Goal: Information Seeking & Learning: Learn about a topic

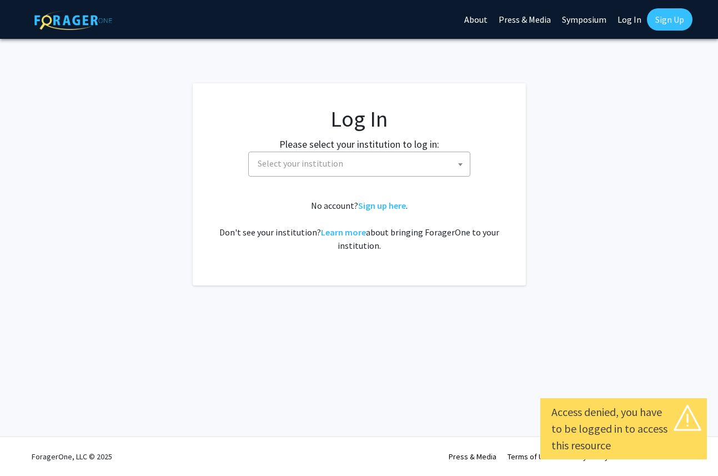
select select
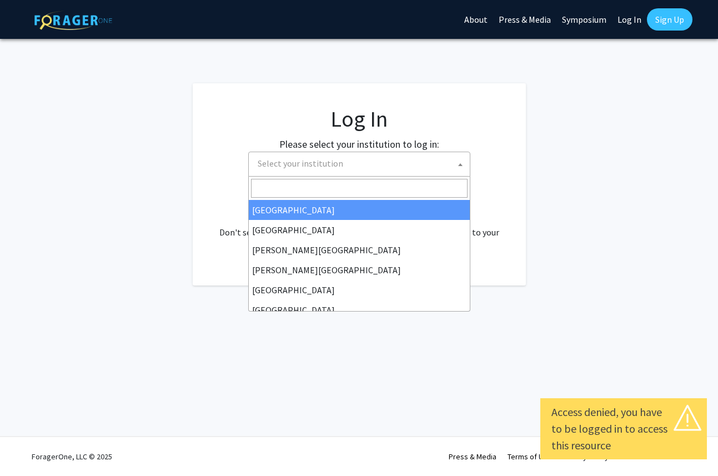
click at [358, 166] on span "Select your institution" at bounding box center [361, 163] width 217 height 23
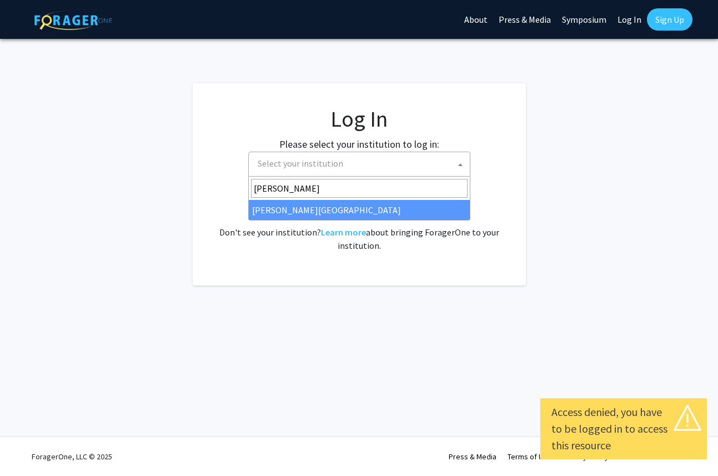
type input "thom"
select select "24"
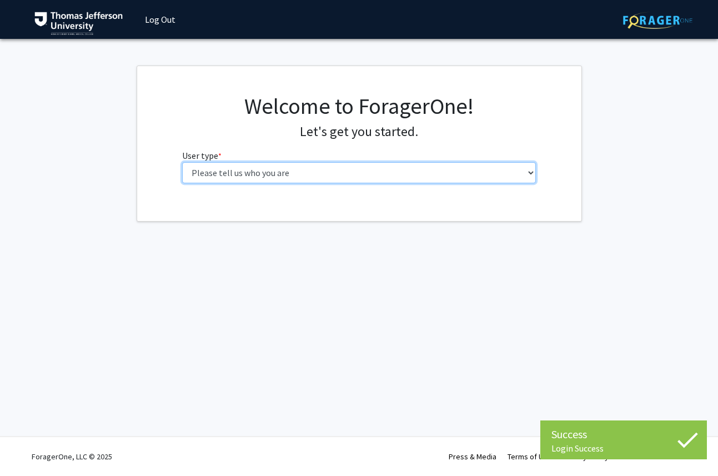
click at [334, 181] on select "Please tell us who you are Undergraduate Student Master's Student Doctoral Cand…" at bounding box center [359, 172] width 354 height 21
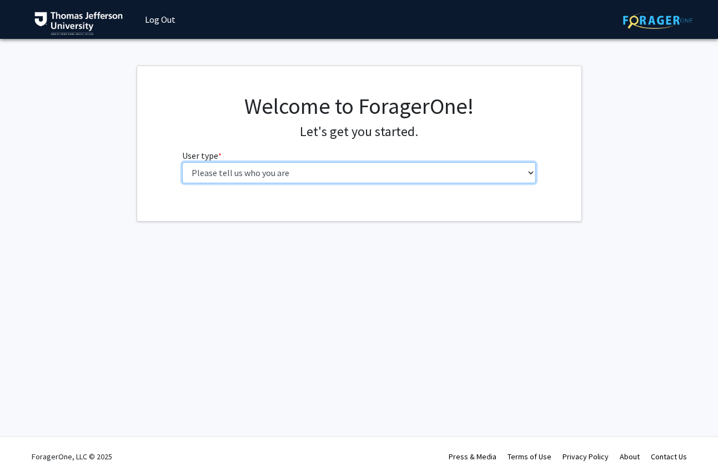
select select "3: doc"
click at [182, 162] on select "Please tell us who you are Undergraduate Student Master's Student Doctoral Cand…" at bounding box center [359, 172] width 354 height 21
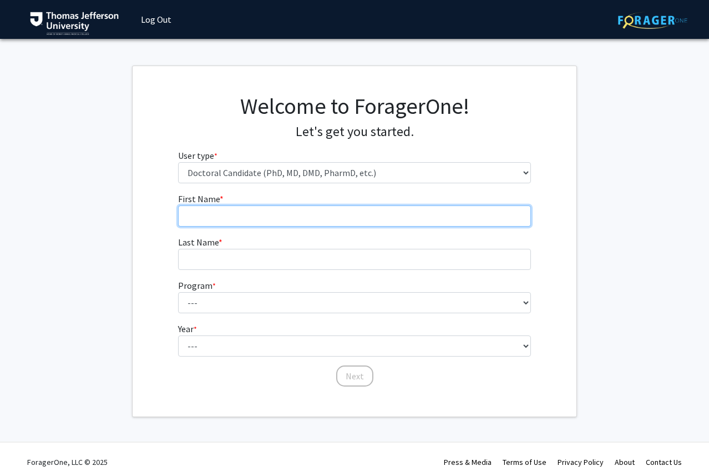
click at [300, 221] on input "First Name * required" at bounding box center [355, 215] width 354 height 21
type input "Christina"
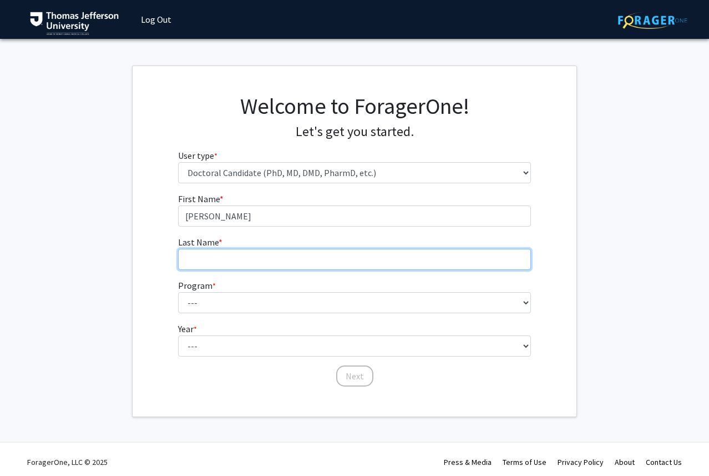
type input "Volpe"
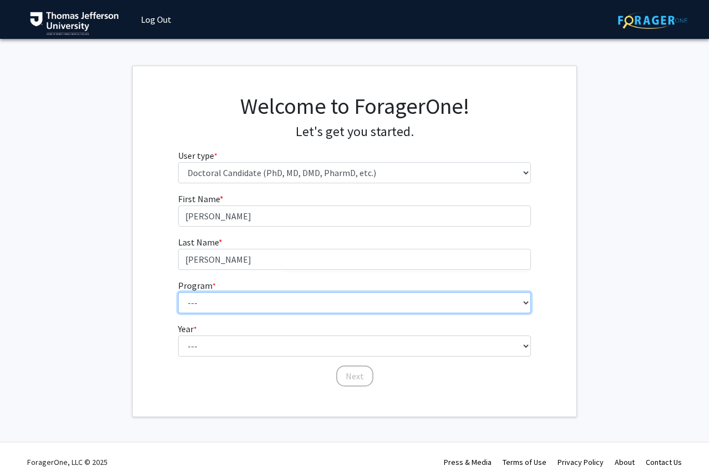
click at [276, 296] on select "--- Accelerated 3+3 BS in Health Sciences/Doctor of Occupational Therapy Accele…" at bounding box center [355, 302] width 354 height 21
select select "35: 815"
click at [178, 292] on select "--- Accelerated 3+3 BS in Health Sciences/Doctor of Occupational Therapy Accele…" at bounding box center [355, 302] width 354 height 21
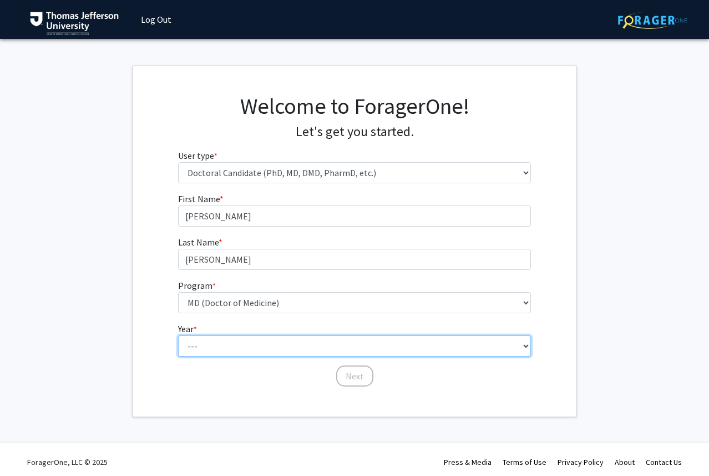
click at [228, 348] on select "--- First Year Second Year Third Year Fourth Year Fifth Year Sixth Year Seventh…" at bounding box center [355, 345] width 354 height 21
select select "1: first_year"
click at [178, 335] on select "--- First Year Second Year Third Year Fourth Year Fifth Year Sixth Year Seventh…" at bounding box center [355, 345] width 354 height 21
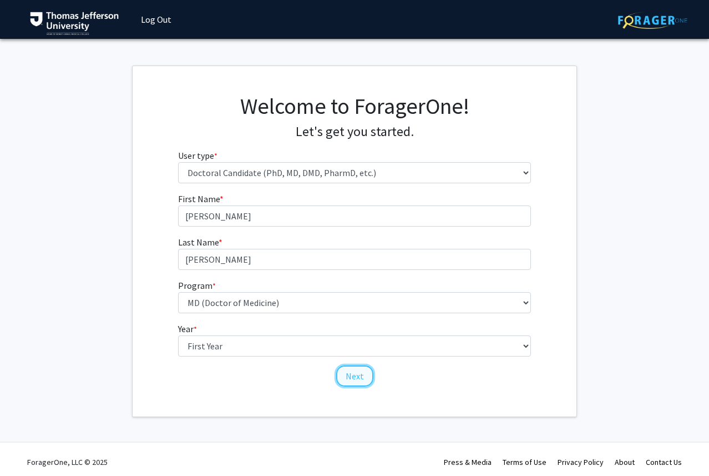
click at [359, 373] on button "Next" at bounding box center [354, 375] width 37 height 21
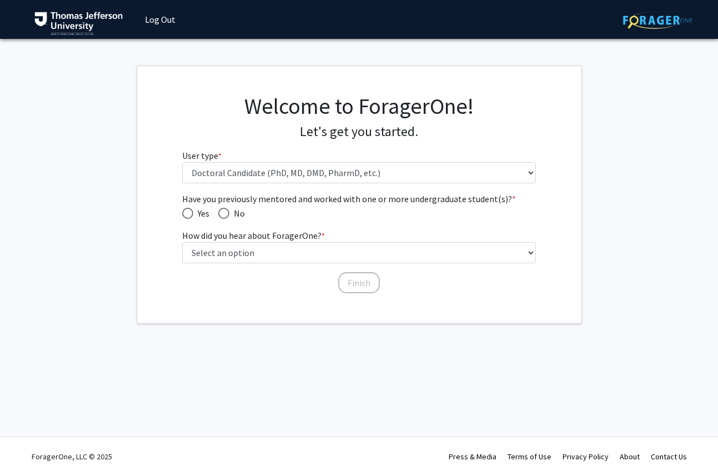
click at [243, 217] on span "No" at bounding box center [237, 213] width 16 height 13
click at [229, 217] on input "No" at bounding box center [223, 213] width 11 height 11
radio input "true"
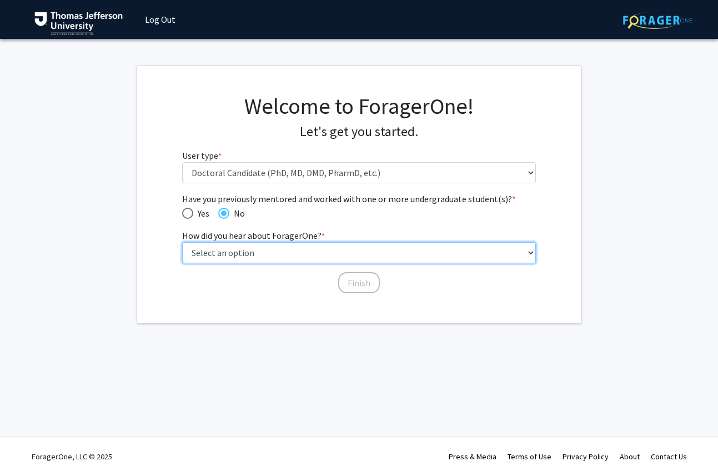
click at [231, 247] on select "Select an option Peer/student recommendation Faculty/staff recommendation Unive…" at bounding box center [359, 252] width 354 height 21
select select "3: university_website"
click at [182, 242] on select "Select an option Peer/student recommendation Faculty/staff recommendation Unive…" at bounding box center [359, 252] width 354 height 21
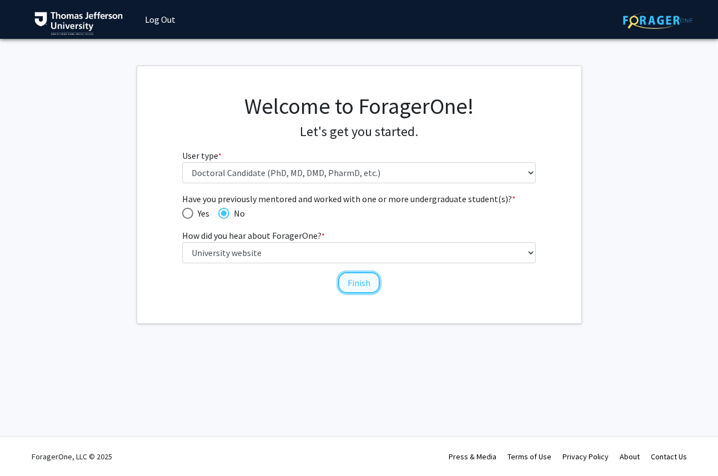
click at [356, 279] on button "Finish" at bounding box center [359, 282] width 42 height 21
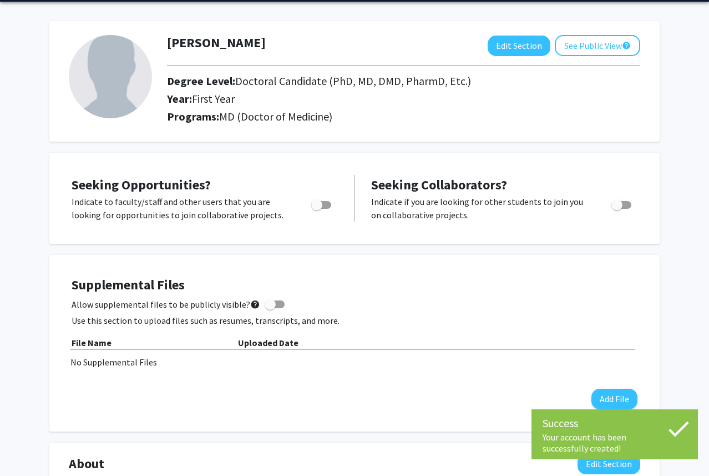
scroll to position [39, 0]
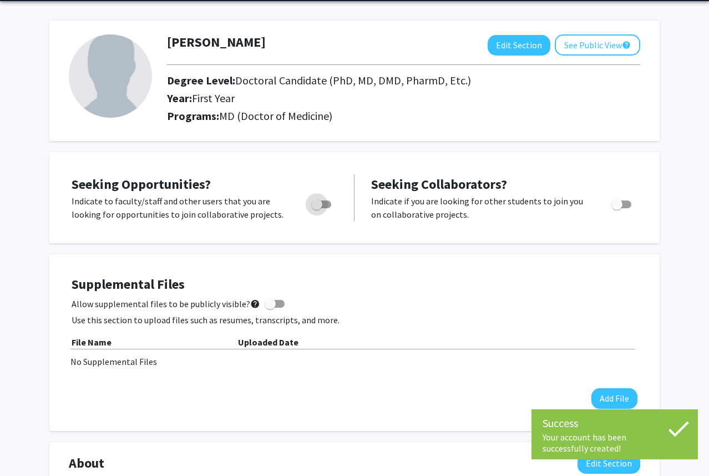
click at [323, 208] on label "Toggle" at bounding box center [319, 204] width 24 height 13
click at [317, 208] on input "Are you actively seeking opportunities?" at bounding box center [316, 208] width 1 height 1
checkbox input "true"
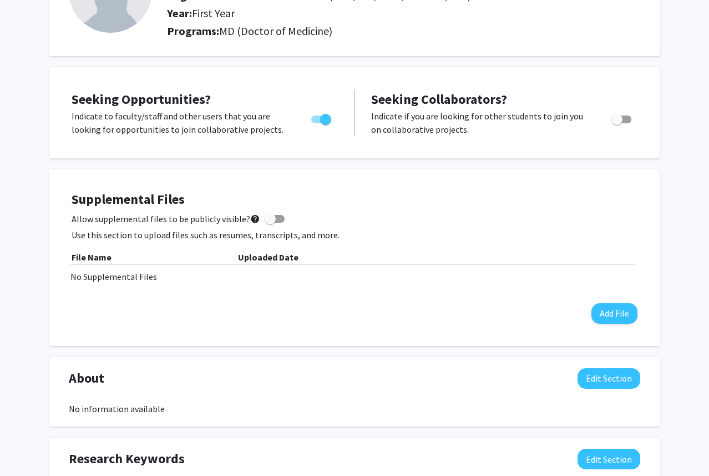
scroll to position [0, 0]
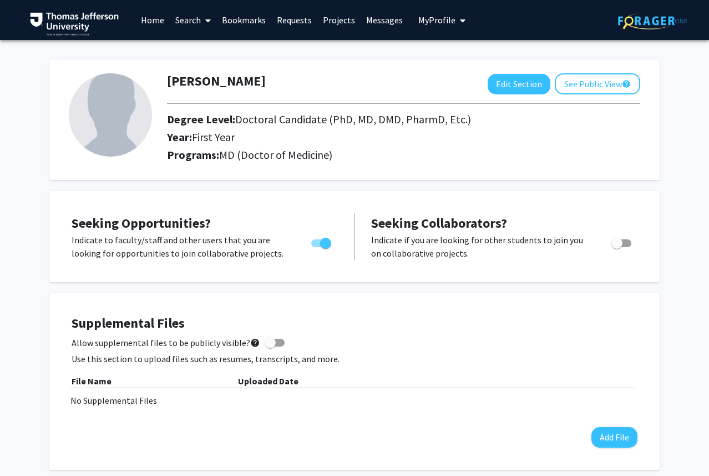
click at [175, 25] on link "Search" at bounding box center [193, 20] width 47 height 39
click at [200, 49] on span "Faculty/Staff" at bounding box center [211, 51] width 82 height 22
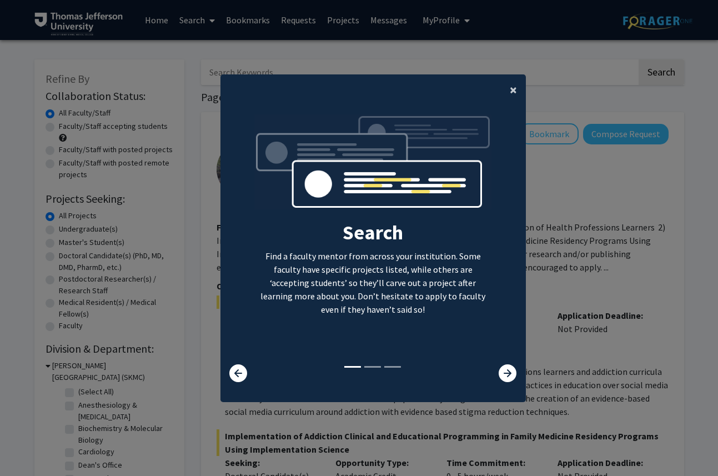
click at [510, 93] on span "×" at bounding box center [513, 89] width 7 height 17
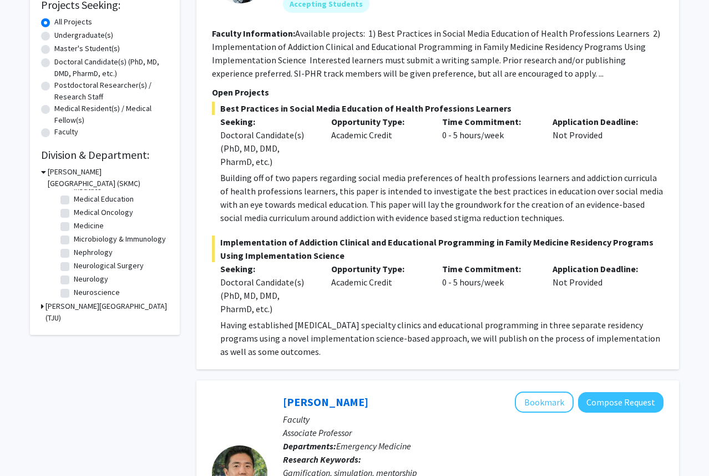
scroll to position [230, 0]
click at [74, 214] on label "Medical Oncology" at bounding box center [103, 213] width 59 height 12
click at [74, 214] on input "Medical Oncology" at bounding box center [77, 210] width 7 height 7
checkbox input "true"
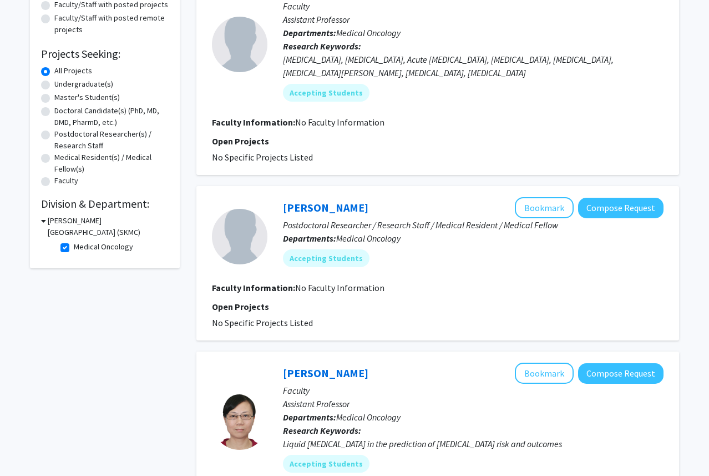
scroll to position [153, 0]
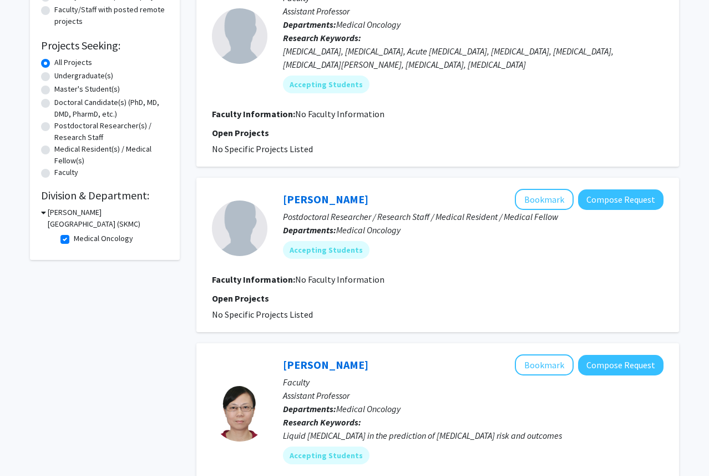
click at [56, 218] on h3 "Sidney Kimmel Medical College (SKMC)" at bounding box center [108, 218] width 121 height 23
click at [52, 207] on h3 "Sidney Kimmel Medical College (SKMC)" at bounding box center [107, 218] width 123 height 23
click at [74, 242] on label "Medical Oncology" at bounding box center [103, 239] width 59 height 12
click at [74, 240] on input "Medical Oncology" at bounding box center [77, 236] width 7 height 7
checkbox input "false"
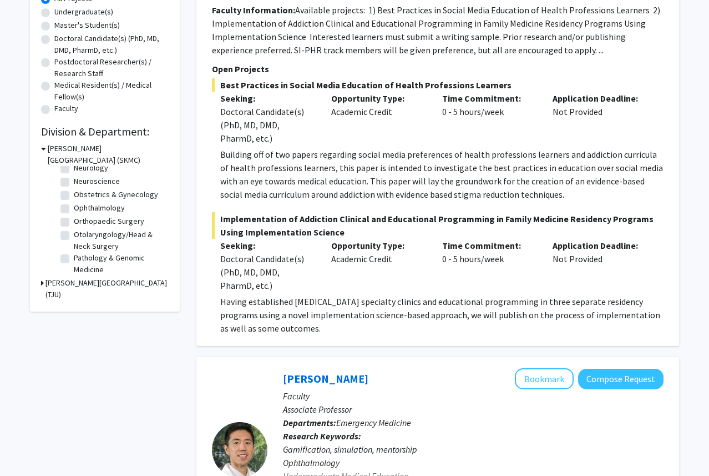
scroll to position [323, 0]
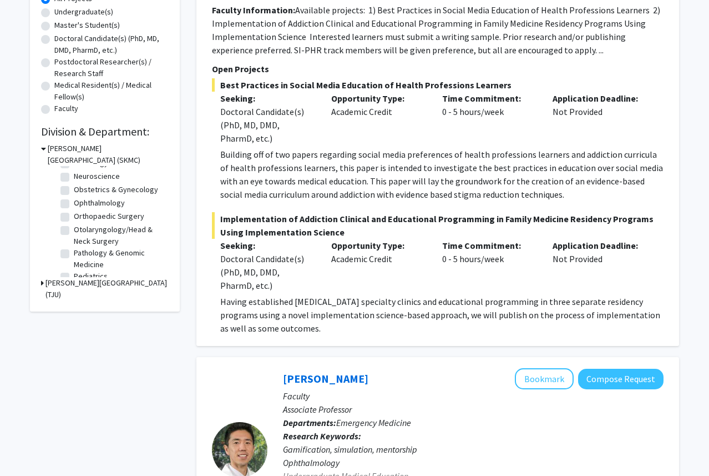
click at [74, 195] on label "Obstetrics & Gynecology" at bounding box center [116, 190] width 84 height 12
click at [74, 191] on input "Obstetrics & Gynecology" at bounding box center [77, 187] width 7 height 7
checkbox input "true"
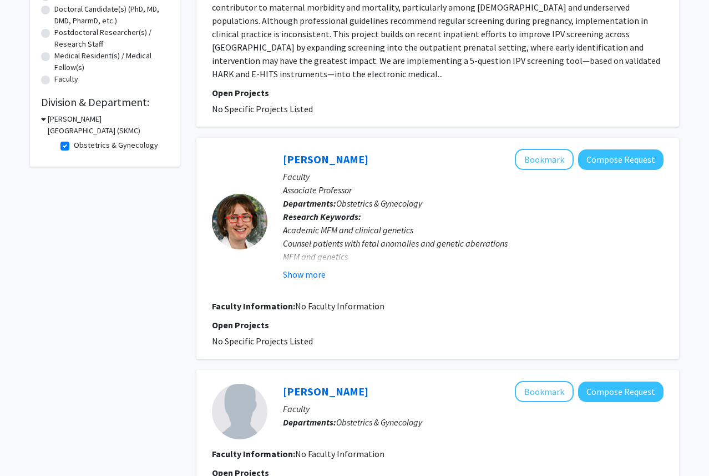
scroll to position [248, 0]
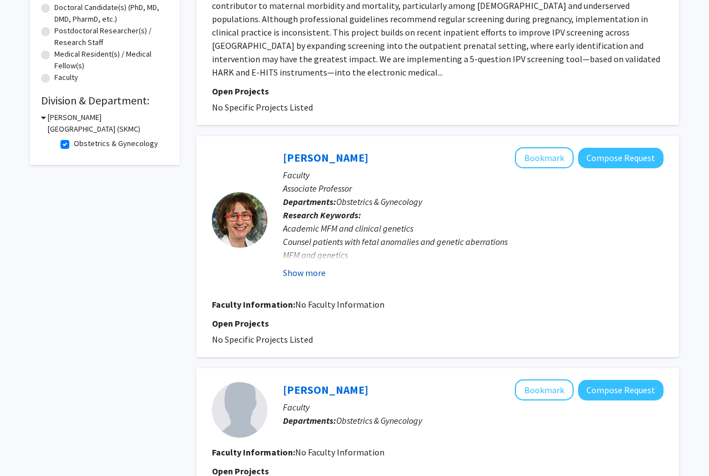
click at [311, 277] on button "Show more" at bounding box center [304, 272] width 43 height 13
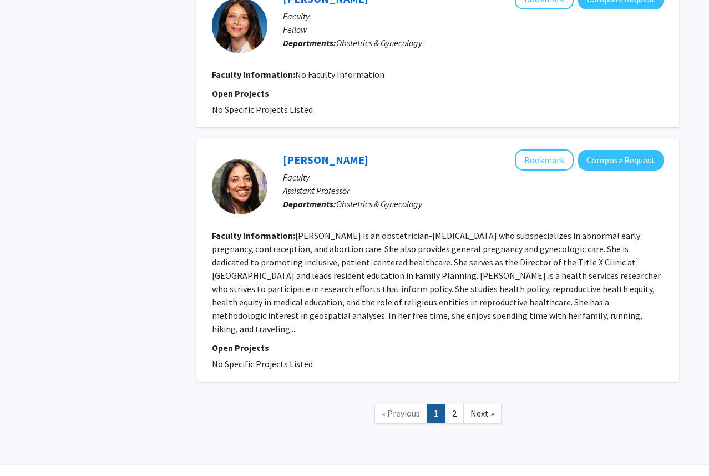
scroll to position [1687, 0]
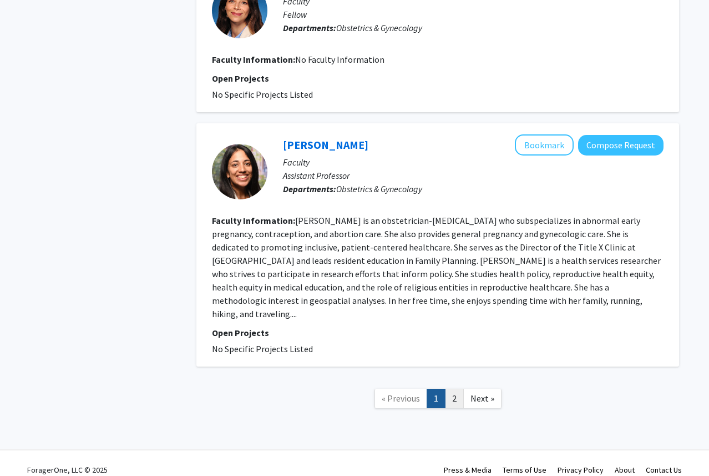
click at [452, 392] on link "2" at bounding box center [454, 398] width 19 height 19
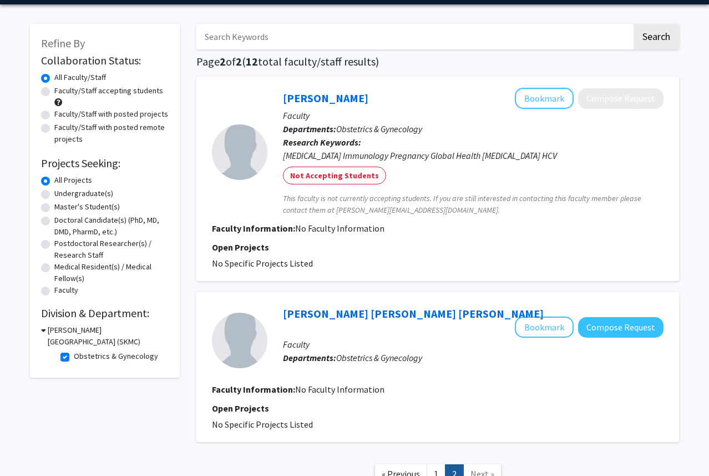
scroll to position [111, 0]
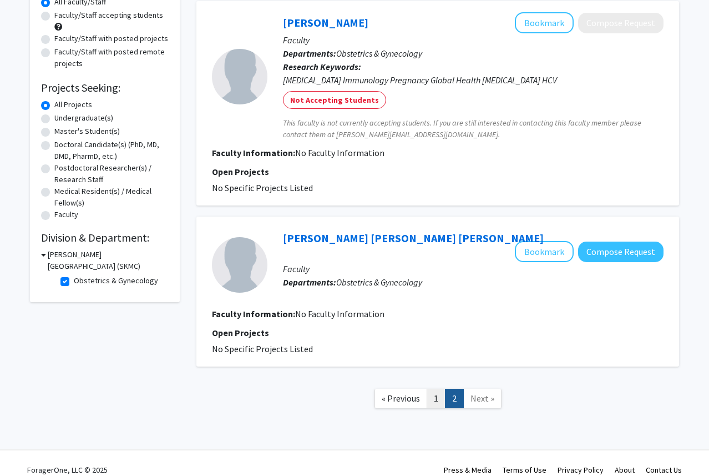
click at [434, 389] on link "1" at bounding box center [436, 398] width 19 height 19
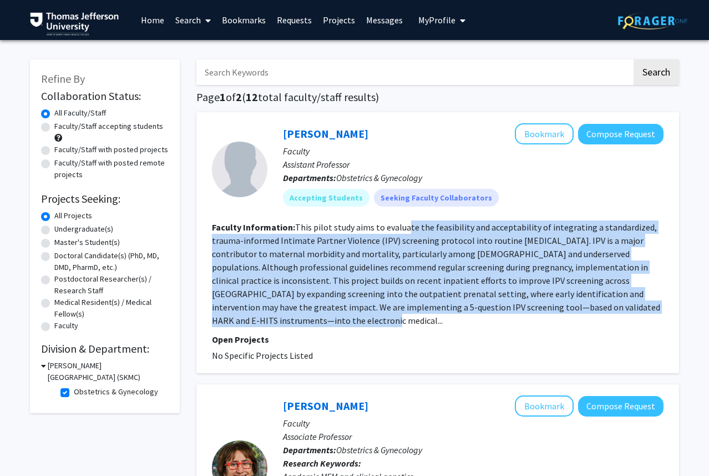
drag, startPoint x: 405, startPoint y: 230, endPoint x: 437, endPoint y: 325, distance: 99.7
click at [437, 325] on section "Faculty Information: This pilot study aims to evaluate the feasibility and acce…" at bounding box center [438, 273] width 452 height 107
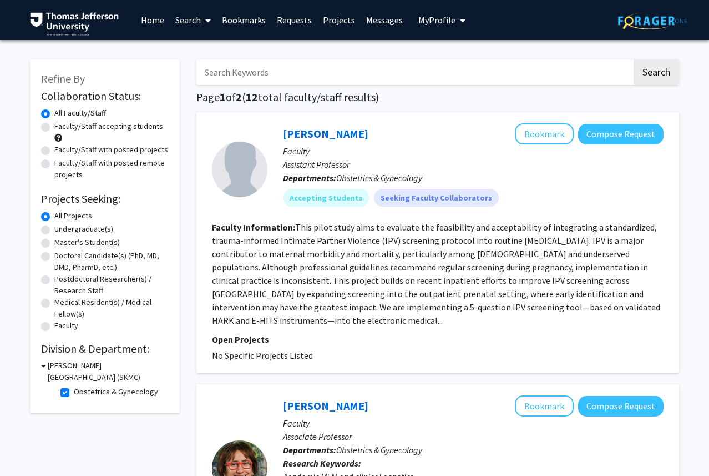
click at [422, 289] on fg-read-more "This pilot study aims to evaluate the feasibility and acceptability of integrat…" at bounding box center [436, 274] width 449 height 104
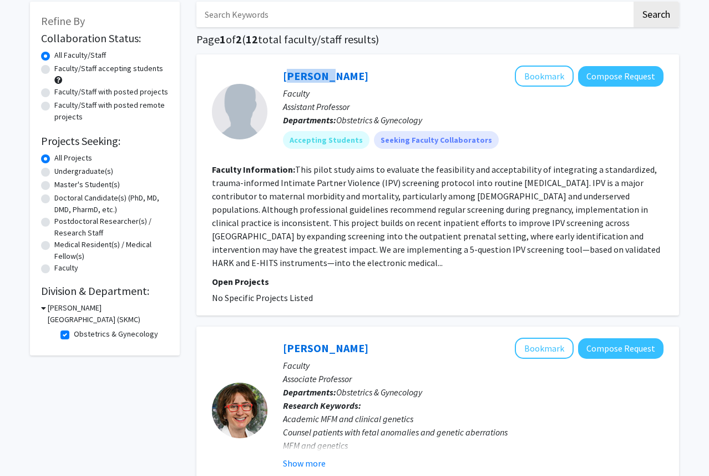
scroll to position [62, 0]
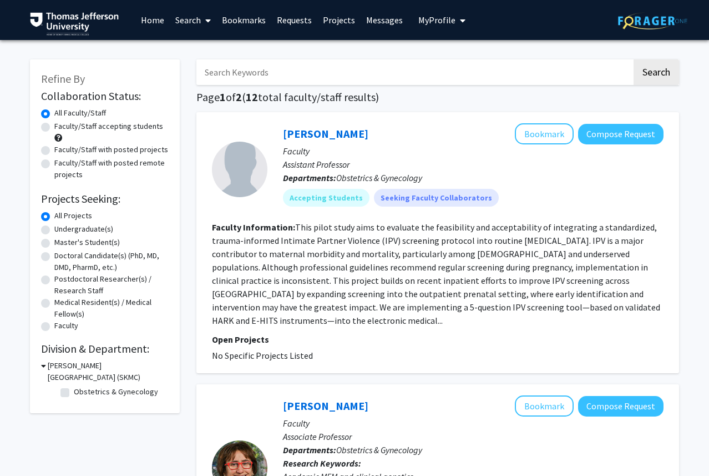
checkbox input "false"
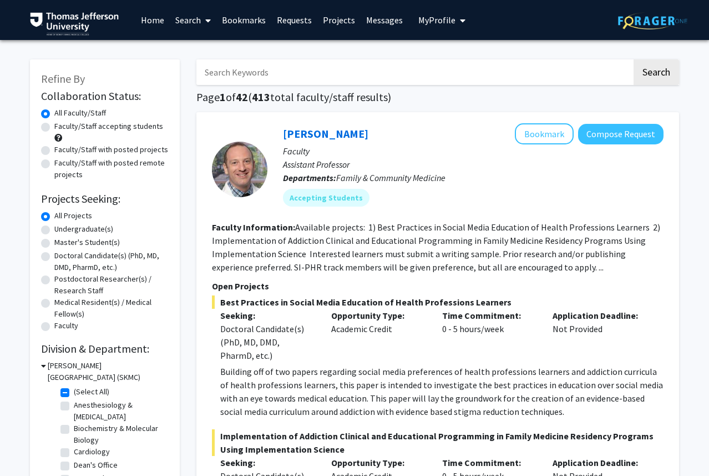
checkbox input "true"
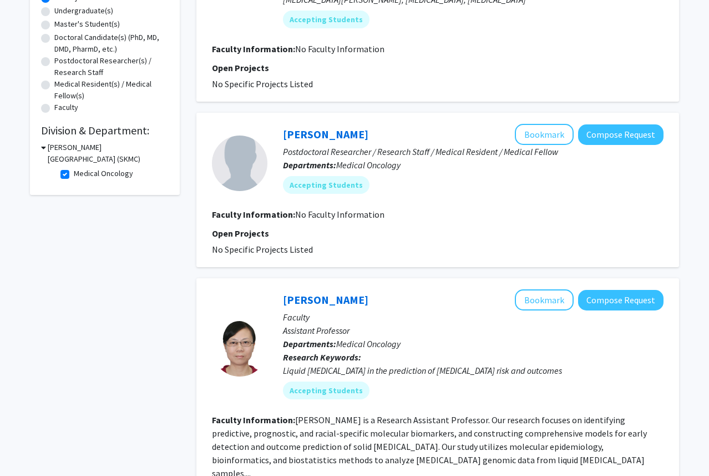
scroll to position [226, 0]
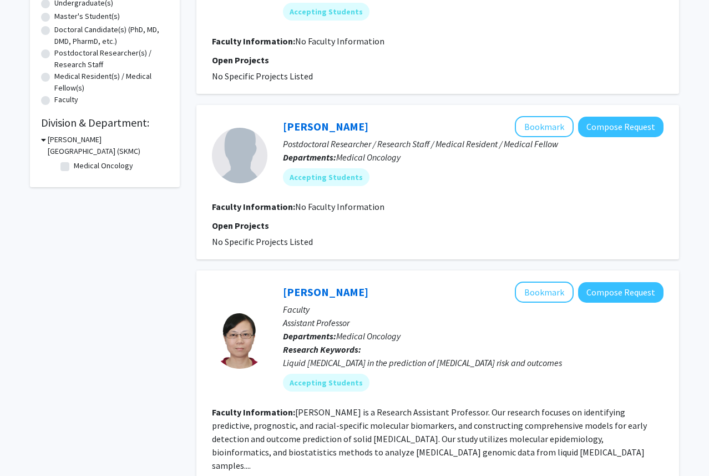
checkbox input "false"
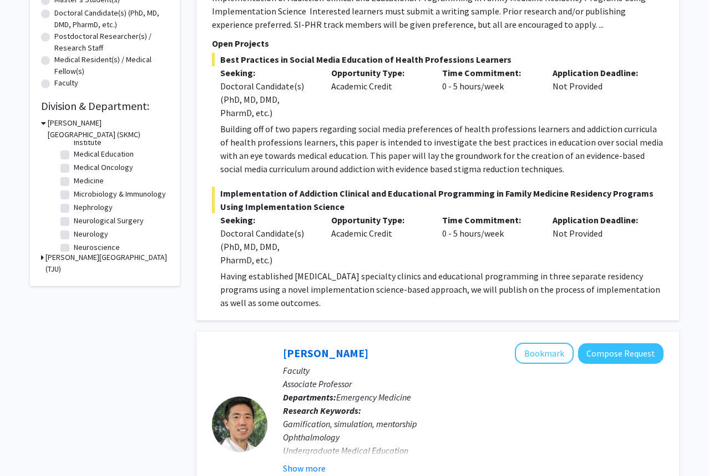
scroll to position [372, 0]
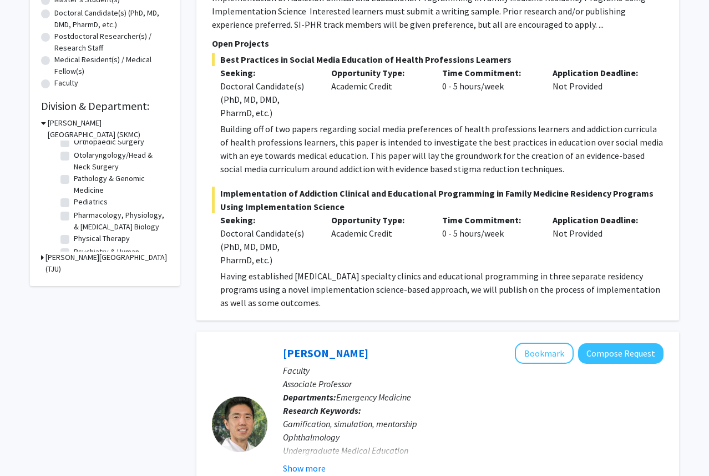
click at [91, 208] on label "Pediatrics" at bounding box center [91, 202] width 34 height 12
click at [81, 203] on input "Pediatrics" at bounding box center [77, 199] width 7 height 7
checkbox input "true"
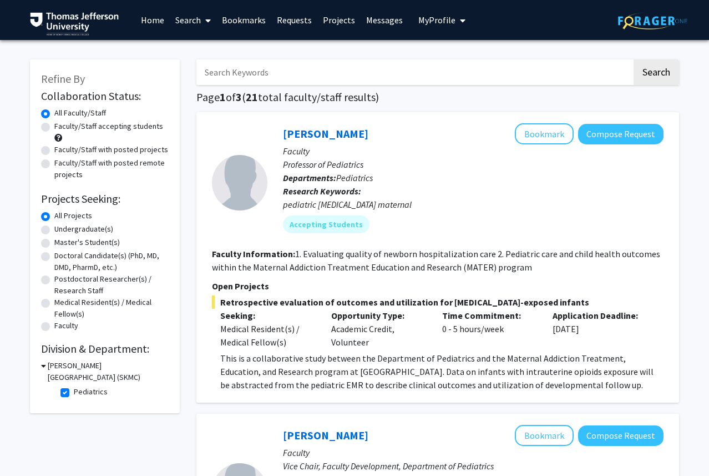
click at [375, 259] on section "Faculty Information: 1. Evaluating quality of newborn hospitalization care 2. P…" at bounding box center [438, 260] width 452 height 27
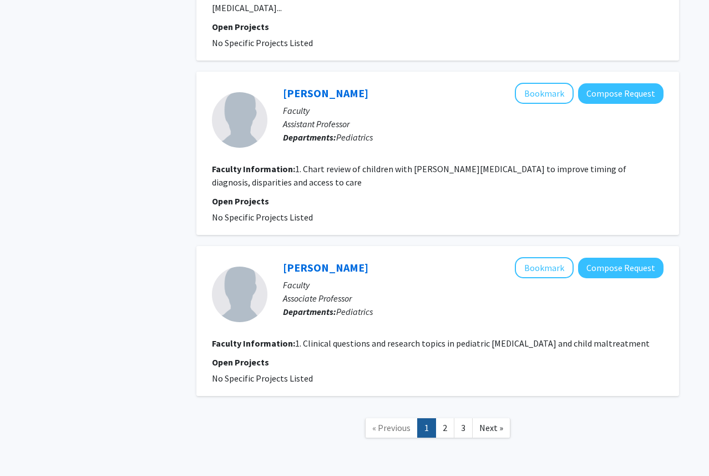
scroll to position [2315, 0]
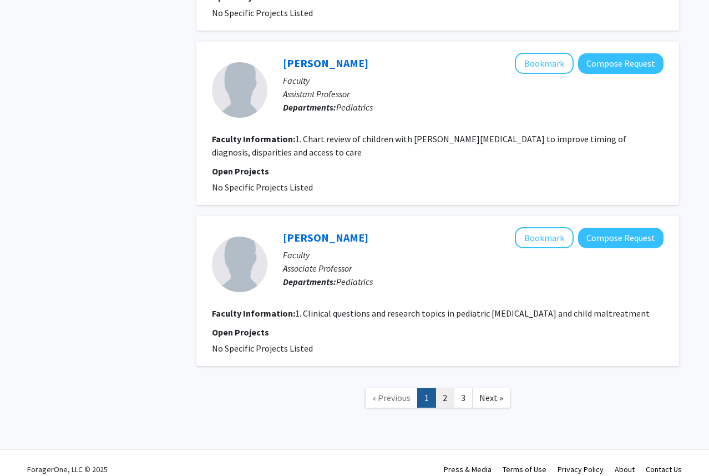
click at [444, 392] on link "2" at bounding box center [445, 397] width 19 height 19
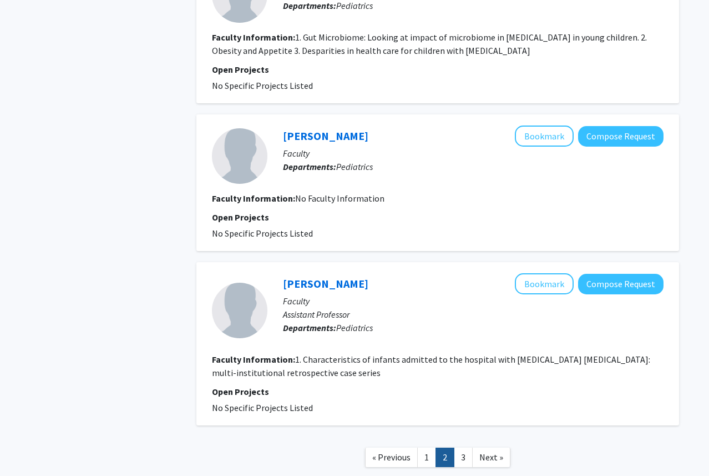
scroll to position [1426, 0]
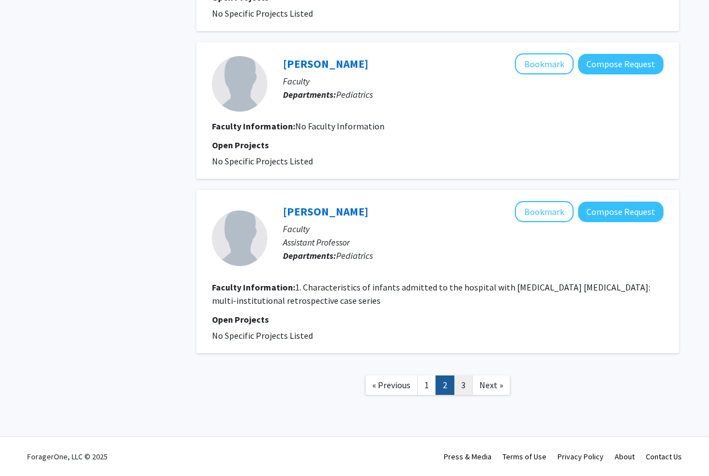
click at [462, 389] on link "3" at bounding box center [463, 384] width 19 height 19
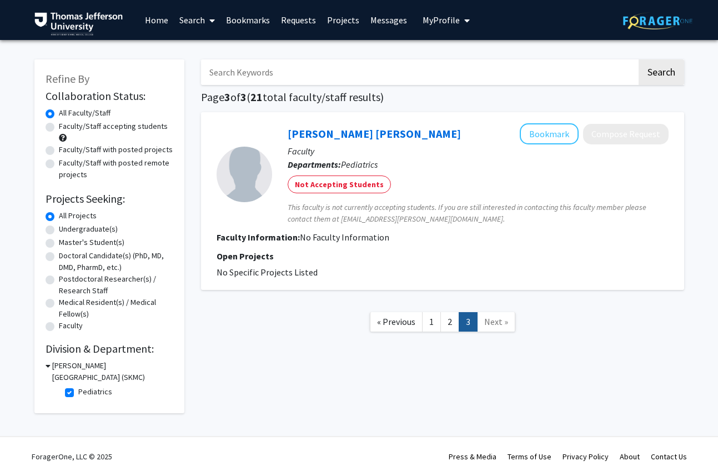
click at [78, 394] on label "Pediatrics" at bounding box center [95, 392] width 34 height 12
click at [78, 393] on input "Pediatrics" at bounding box center [81, 389] width 7 height 7
checkbox input "false"
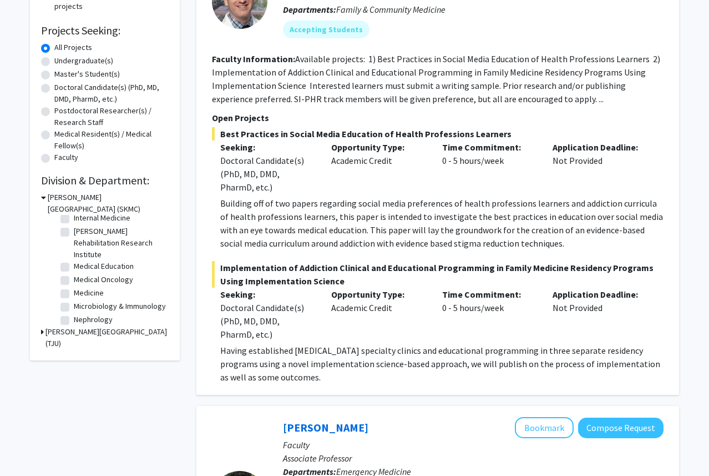
scroll to position [192, 0]
click at [74, 275] on label "Medical Oncology" at bounding box center [103, 277] width 59 height 12
click at [74, 275] on input "Medical Oncology" at bounding box center [77, 274] width 7 height 7
checkbox input "true"
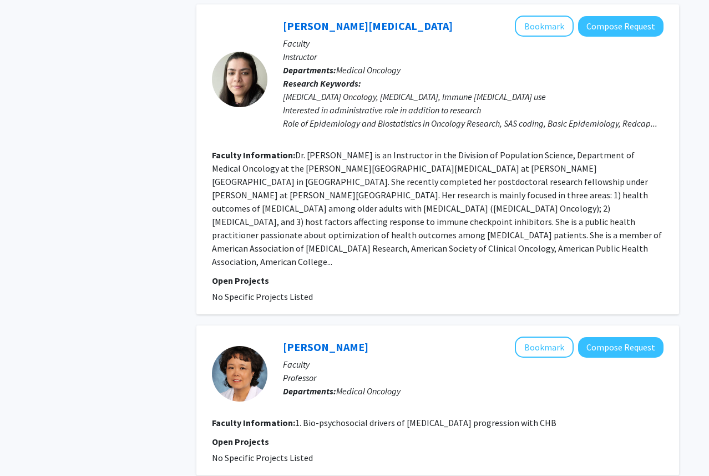
scroll to position [2166, 0]
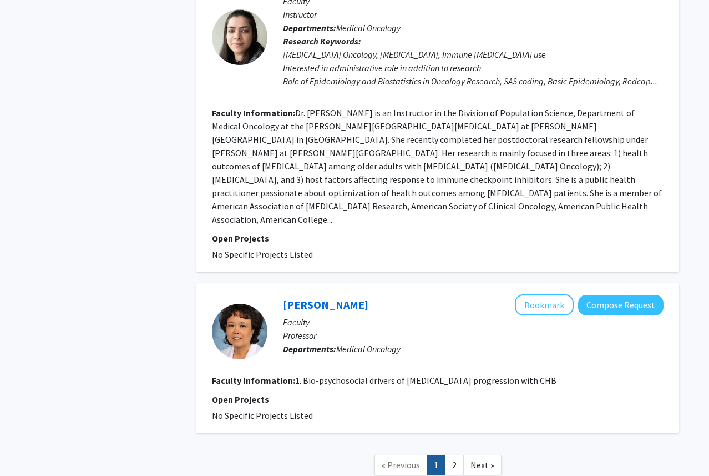
drag, startPoint x: 419, startPoint y: 182, endPoint x: 485, endPoint y: 42, distance: 155.0
click at [474, 58] on div "Fnu Nikita Bookmark Compose Request Faculty Instructor Departments: Medical Onc…" at bounding box center [438, 117] width 483 height 310
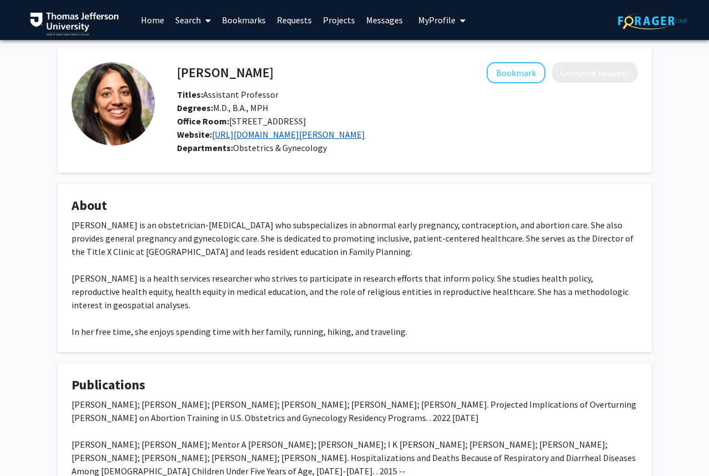
click at [240, 135] on link "https://www.jefferson.edu/academics/colleges-schools-institutes/skmc/department…" at bounding box center [288, 134] width 153 height 11
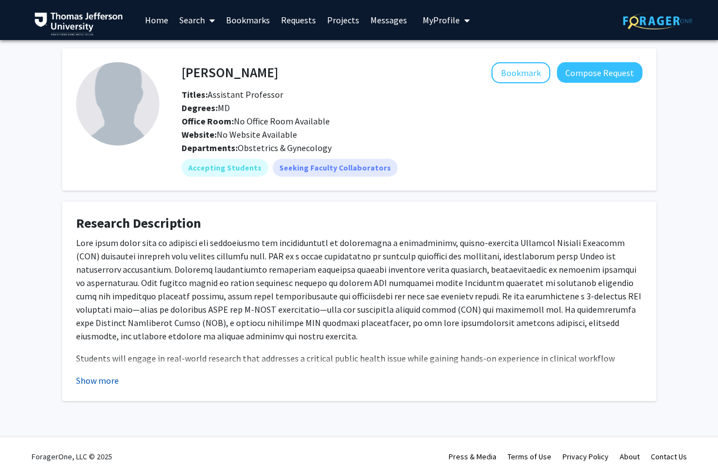
click at [109, 380] on button "Show more" at bounding box center [97, 380] width 43 height 13
